Goal: Task Accomplishment & Management: Complete application form

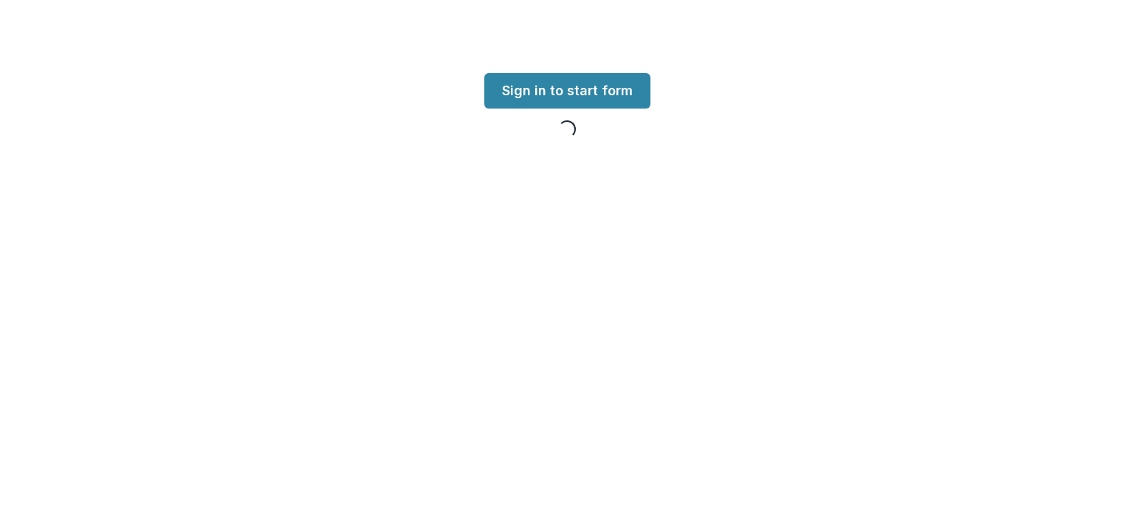
click at [569, 87] on link "Sign in to start form" at bounding box center [568, 90] width 166 height 35
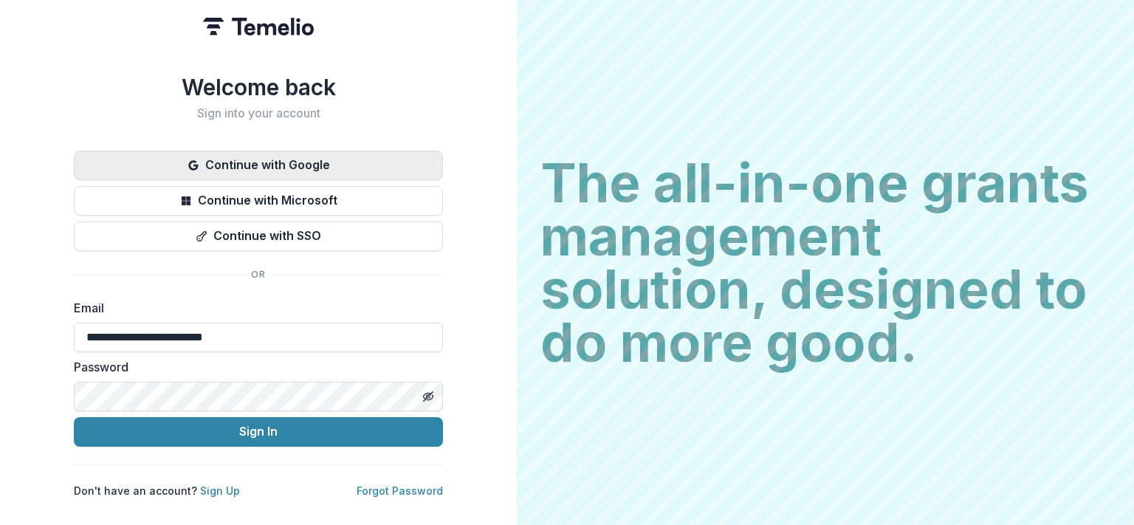
click at [287, 161] on button "Continue with Google" at bounding box center [258, 166] width 369 height 30
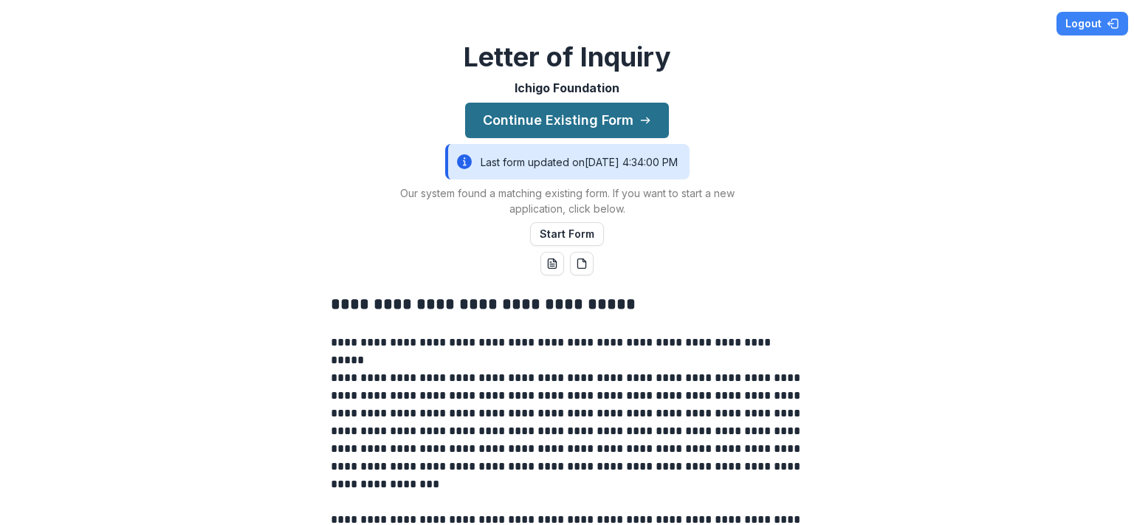
click at [531, 114] on button "Continue Existing Form" at bounding box center [567, 120] width 204 height 35
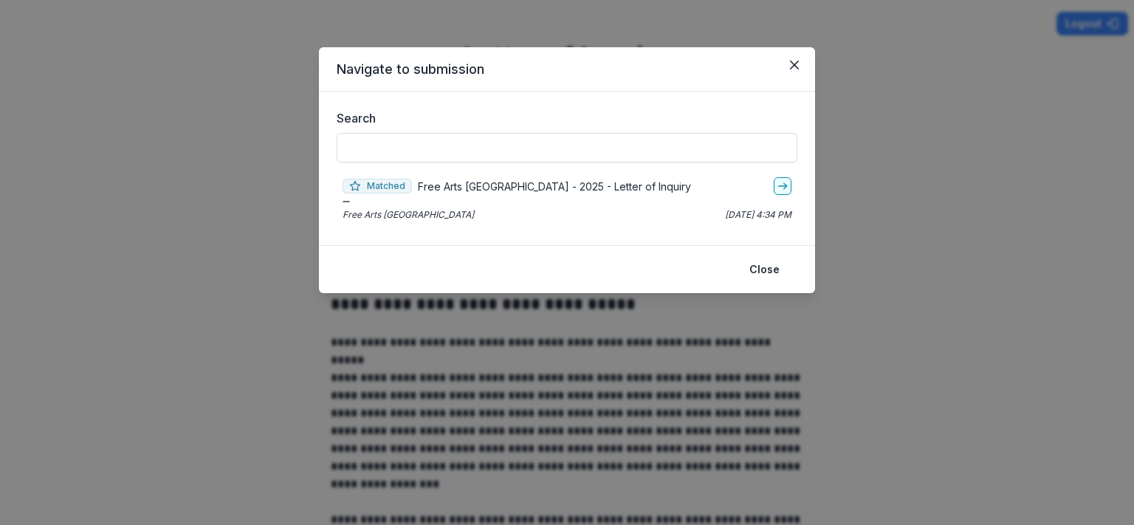
click at [521, 191] on p "Free Arts [GEOGRAPHIC_DATA] - 2025 - Letter of Inquiry" at bounding box center [554, 187] width 273 height 16
click at [790, 185] on link "go-to" at bounding box center [783, 186] width 18 height 18
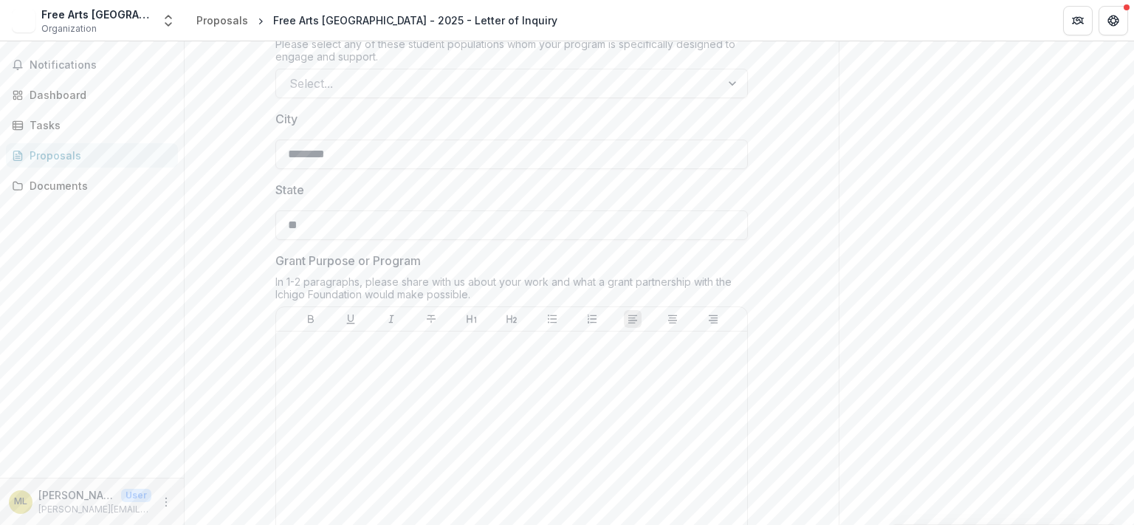
scroll to position [1191, 0]
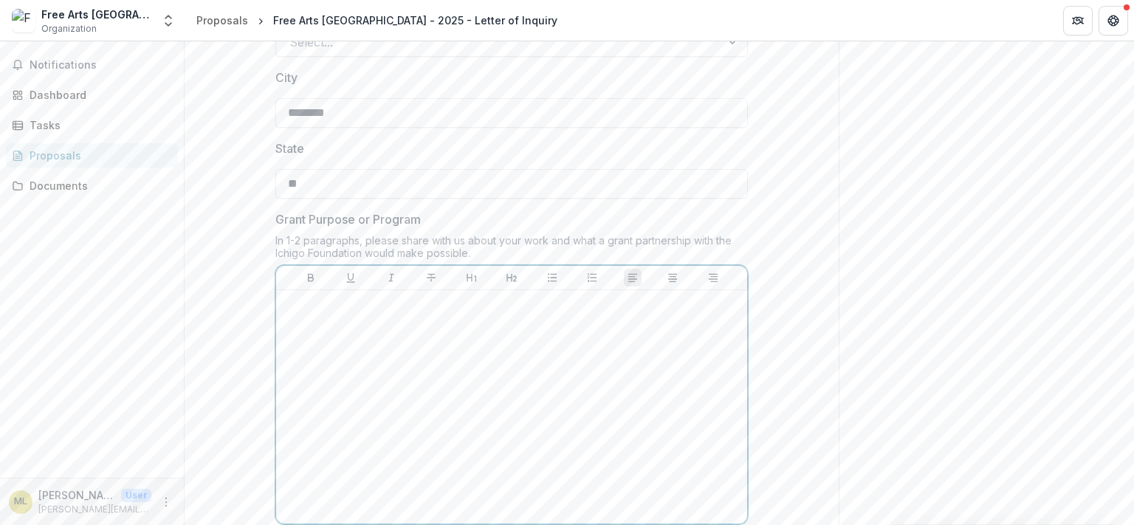
click at [297, 318] on div at bounding box center [511, 407] width 459 height 222
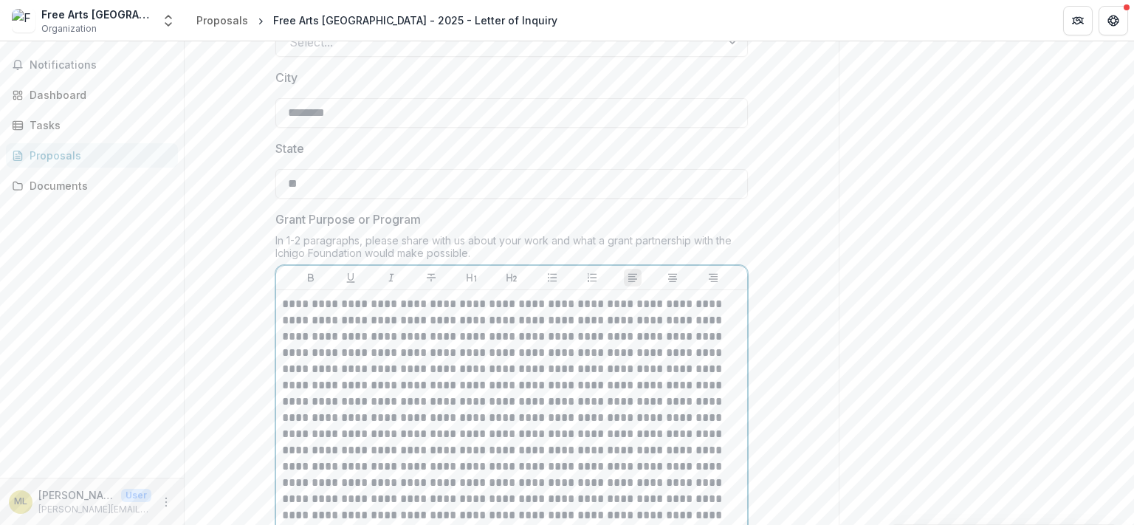
scroll to position [1400, 0]
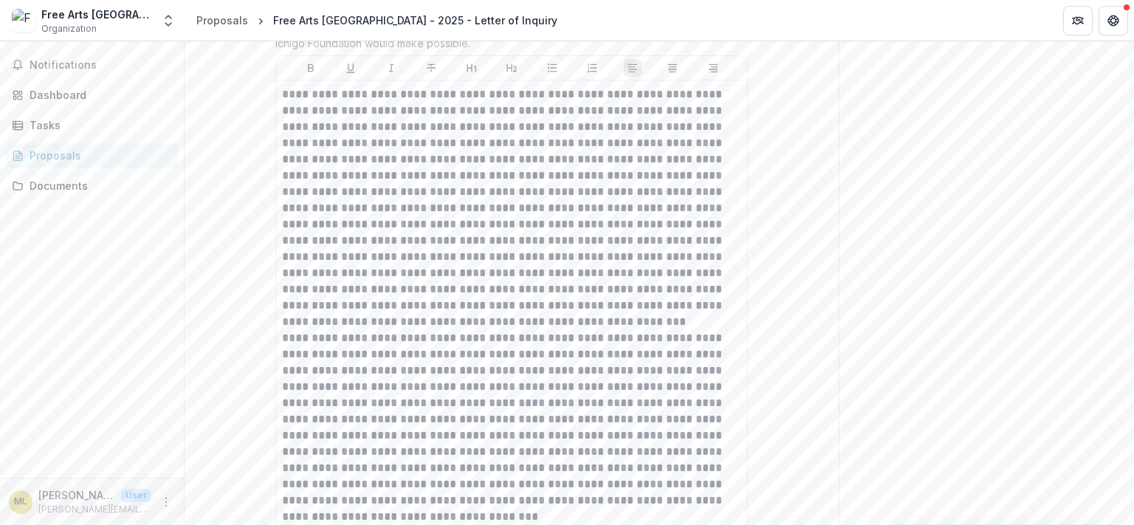
click at [173, 294] on div "Notifications Dashboard Tasks Proposals Documents" at bounding box center [92, 259] width 184 height 437
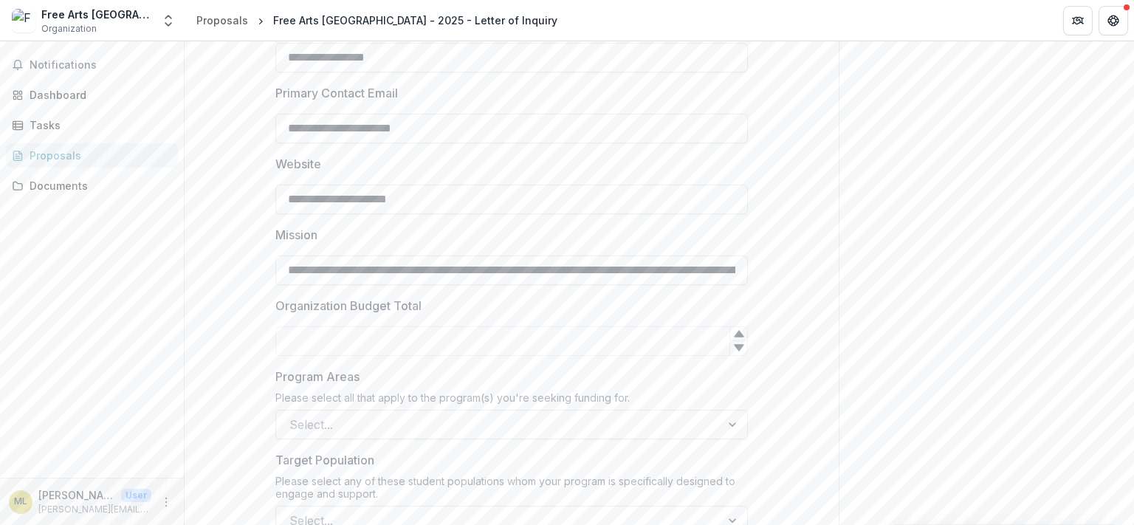
scroll to position [713, 0]
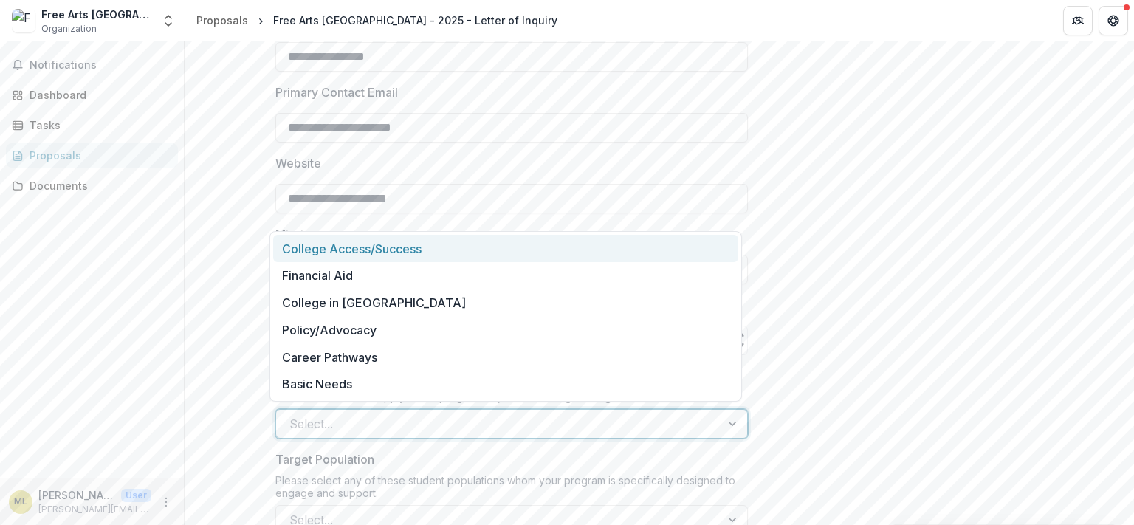
click at [282, 414] on div "Select..." at bounding box center [498, 424] width 445 height 24
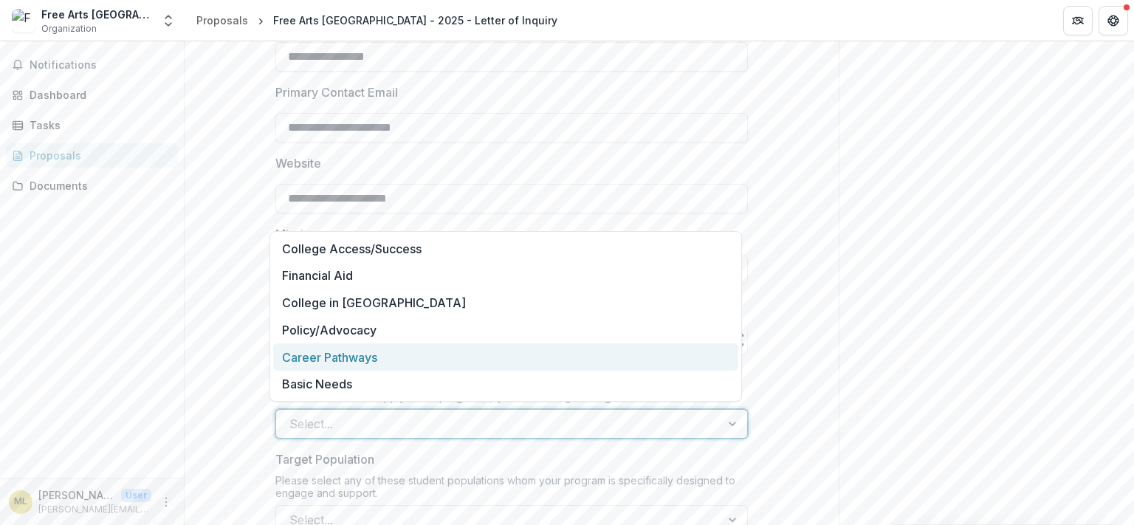
click at [286, 364] on div "Career Pathways" at bounding box center [505, 356] width 465 height 27
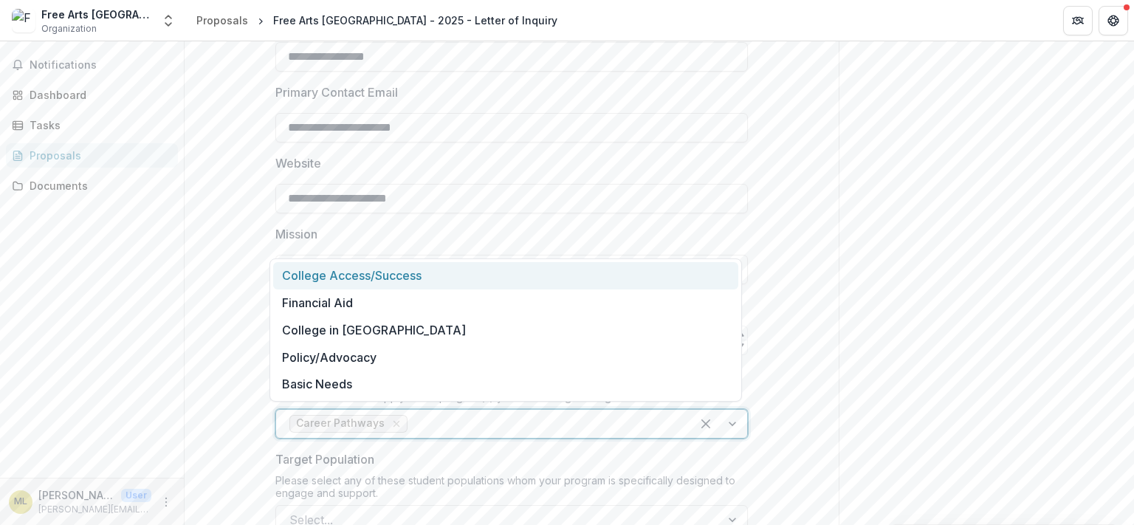
click at [666, 428] on div at bounding box center [544, 424] width 267 height 21
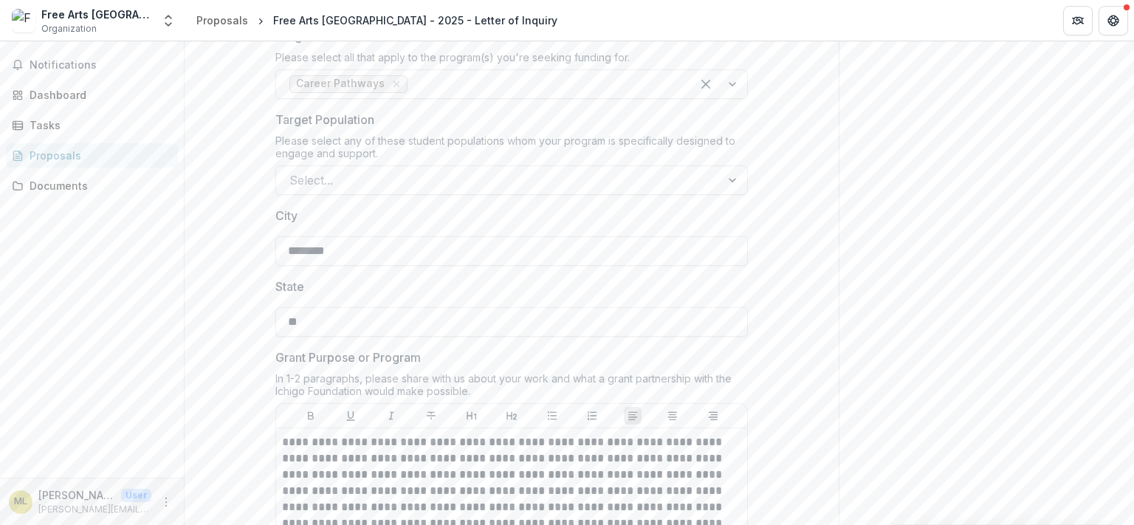
scroll to position [1053, 0]
